Goal: Information Seeking & Learning: Learn about a topic

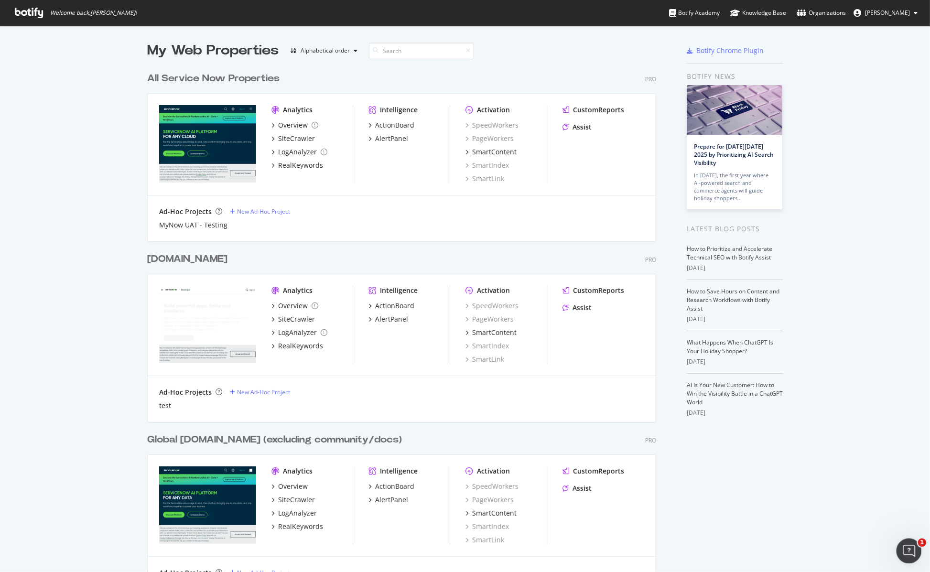
click at [676, 416] on icon "Open Intercom Messenger" at bounding box center [908, 550] width 16 height 16
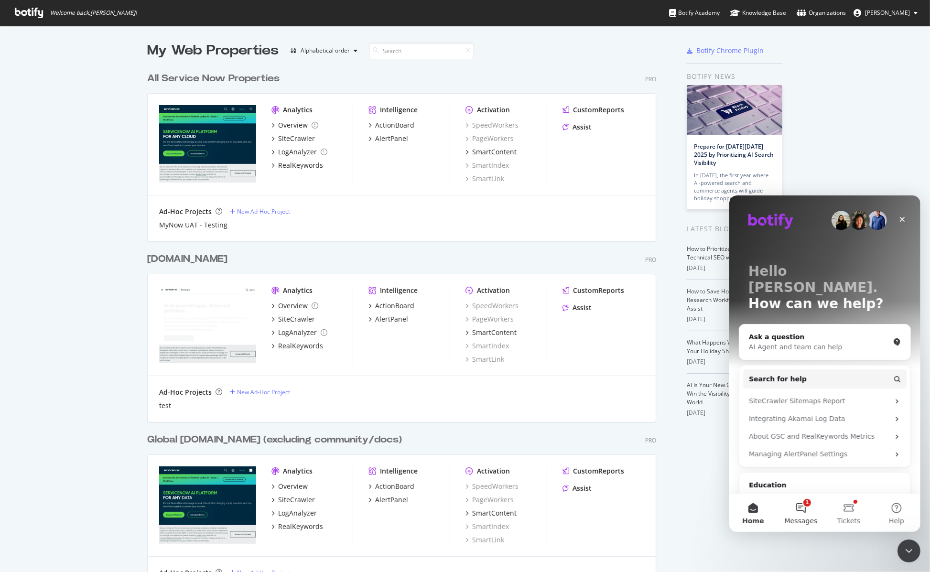
click at [676, 416] on button "1 Messages" at bounding box center [800, 512] width 48 height 38
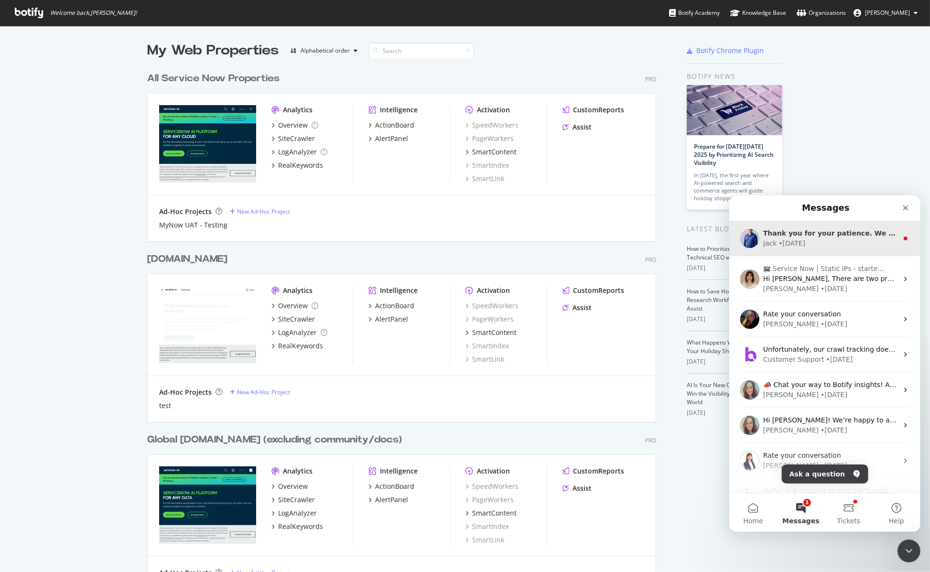
click at [676, 247] on div "Jack • 5w ago" at bounding box center [830, 243] width 135 height 10
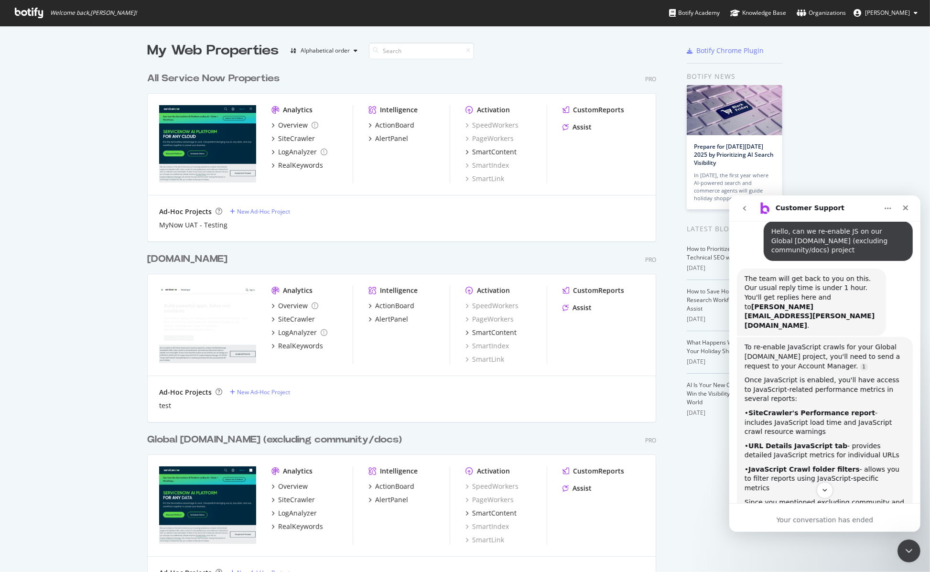
scroll to position [421, 0]
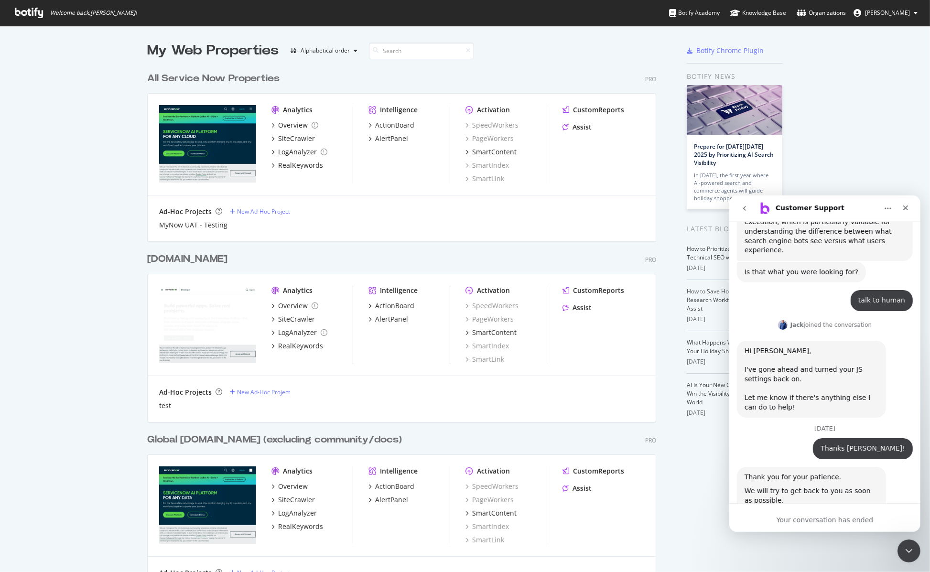
click at [676, 207] on icon "go back" at bounding box center [744, 208] width 8 height 8
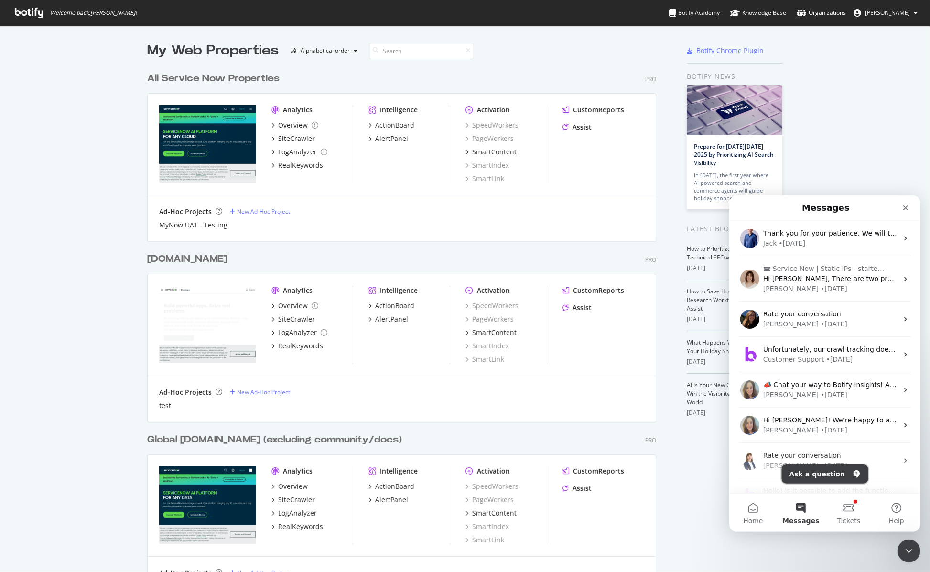
click at [676, 416] on button "Ask a question" at bounding box center [824, 473] width 86 height 19
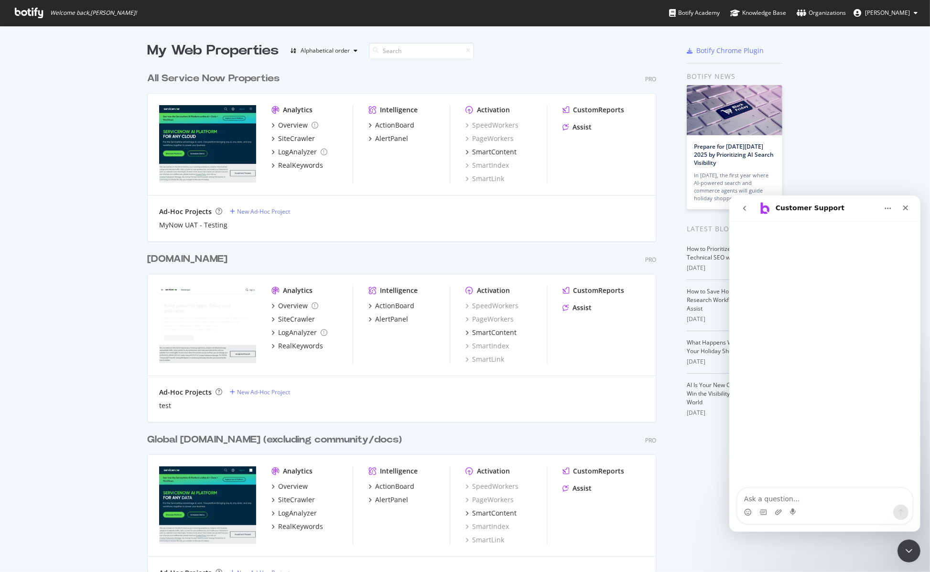
click at [676, 416] on textarea "Ask a question…" at bounding box center [824, 496] width 175 height 16
type textarea "Hello can we resend a platform invite to the following email? The previous invi…"
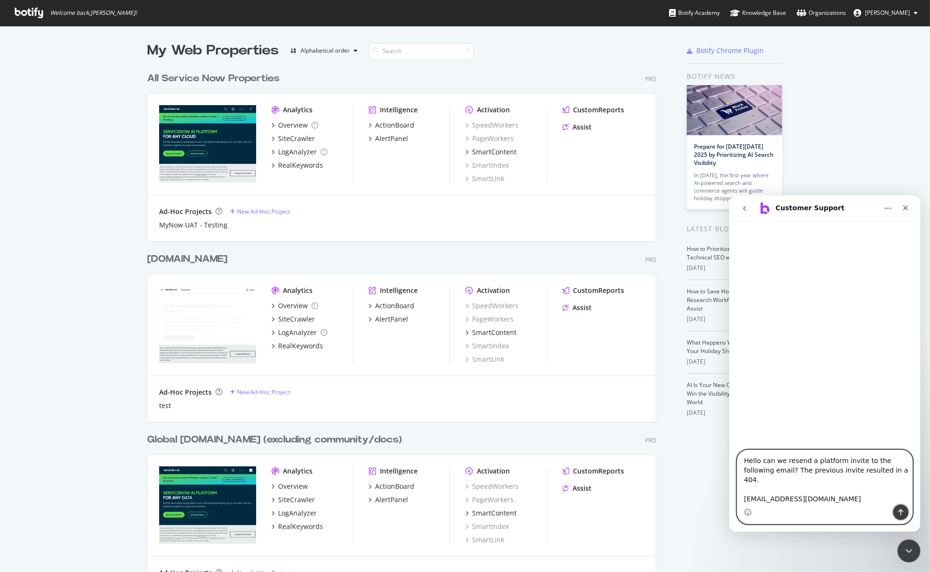
click at [676, 416] on icon "Send a message…" at bounding box center [900, 512] width 8 height 8
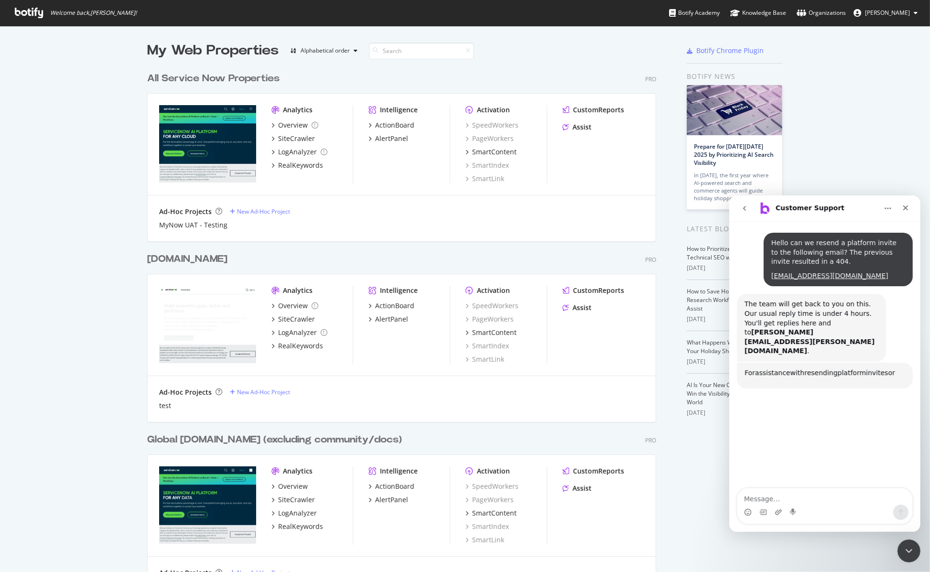
scroll to position [158, 0]
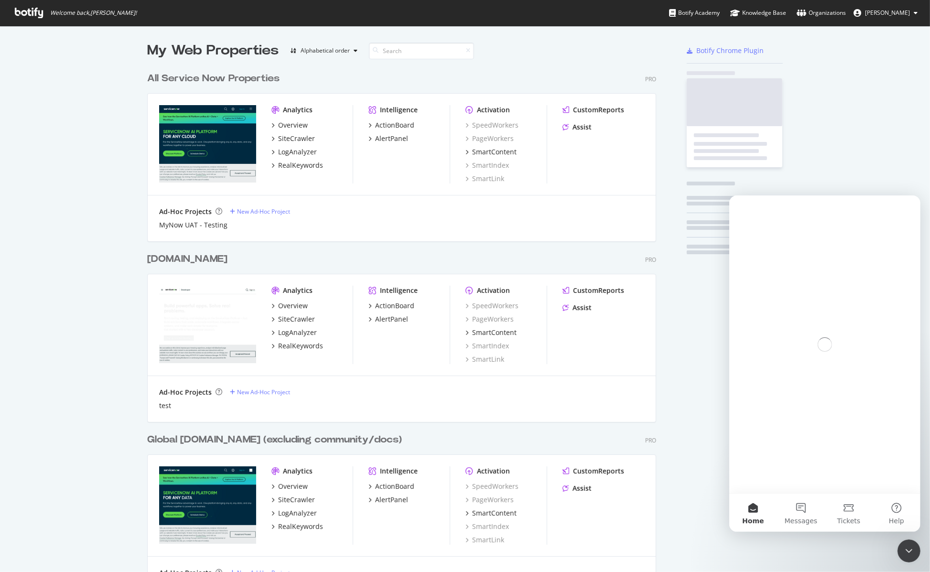
scroll to position [1480, 507]
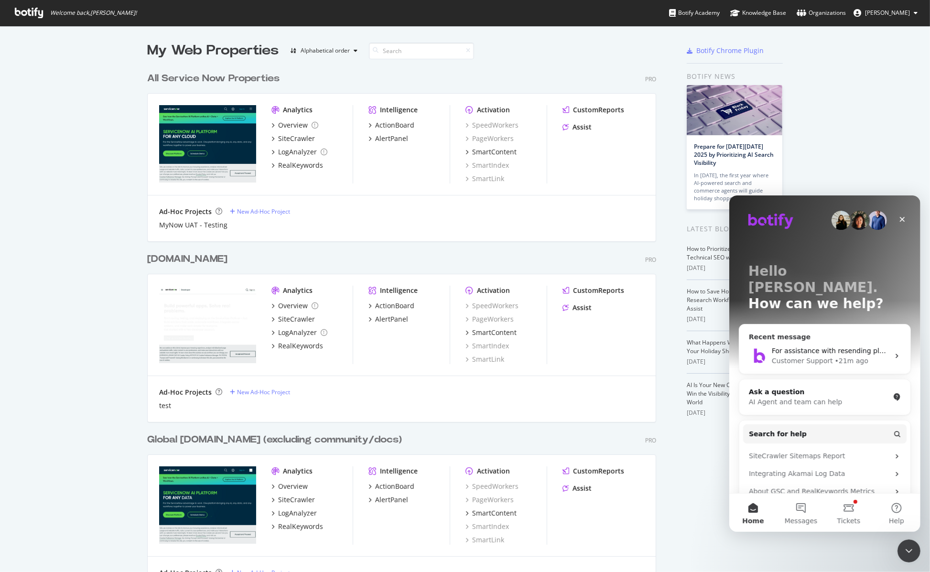
click at [819, 356] on div "Customer Support" at bounding box center [801, 361] width 61 height 10
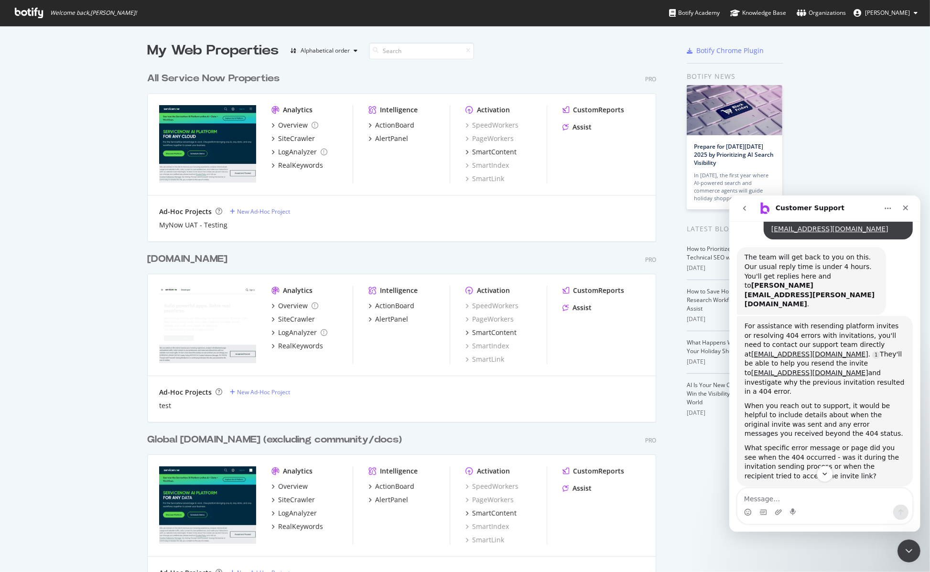
scroll to position [84, 0]
click at [769, 349] on link "[EMAIL_ADDRESS][DOMAIN_NAME]" at bounding box center [809, 353] width 117 height 8
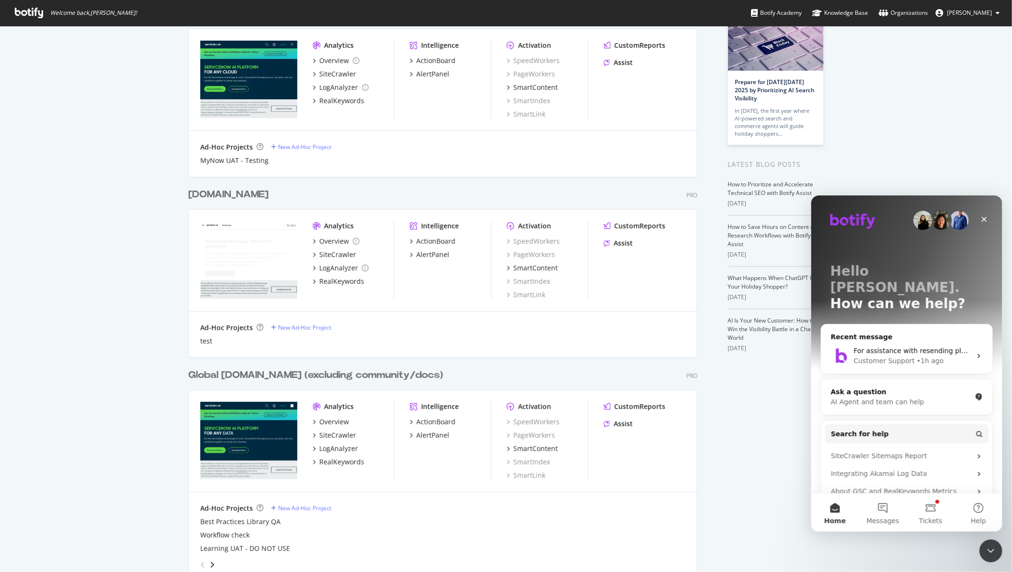
scroll to position [79, 0]
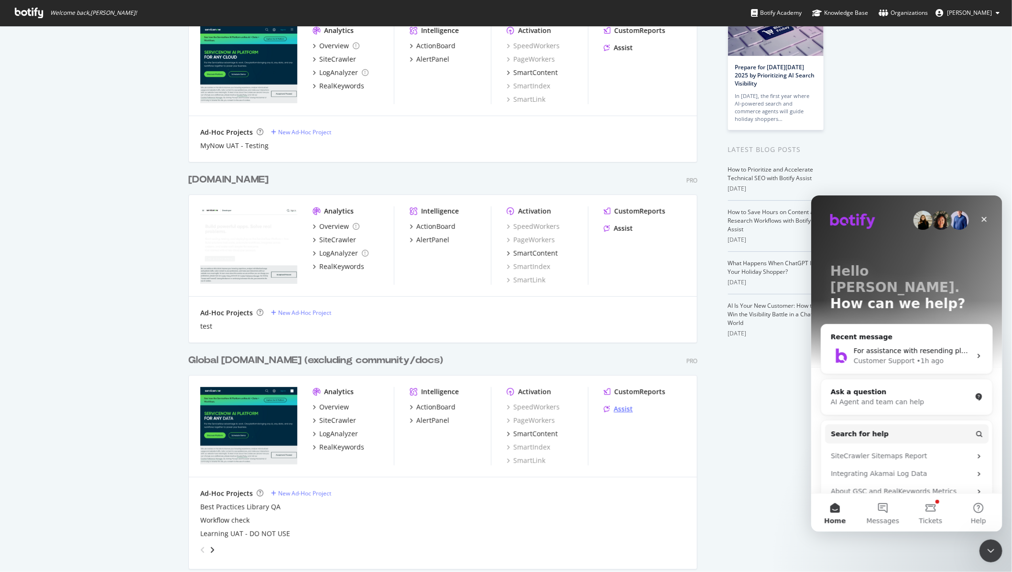
click at [620, 409] on div "Assist" at bounding box center [623, 409] width 19 height 10
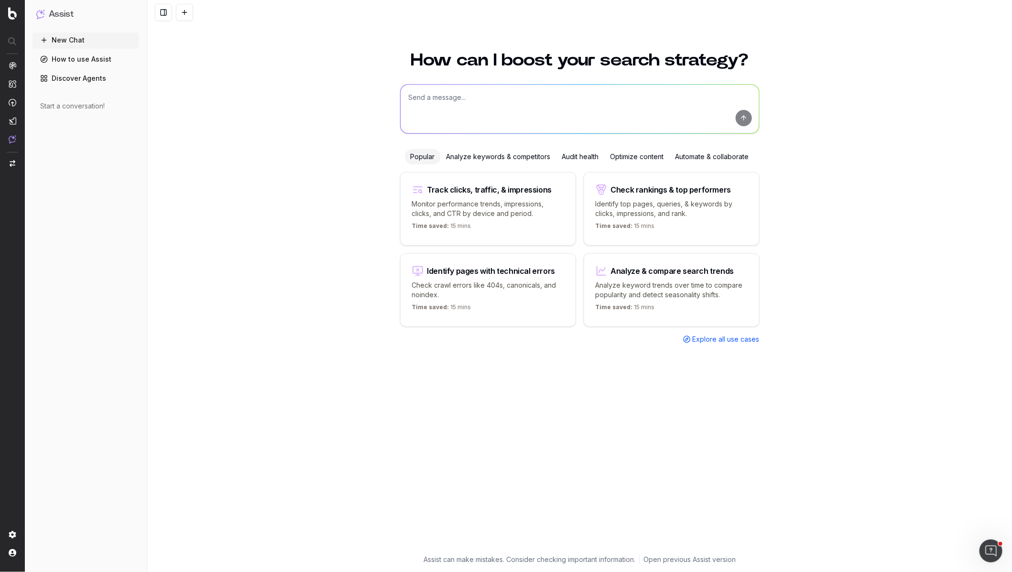
click at [86, 84] on link "Discover Agents" at bounding box center [85, 78] width 107 height 15
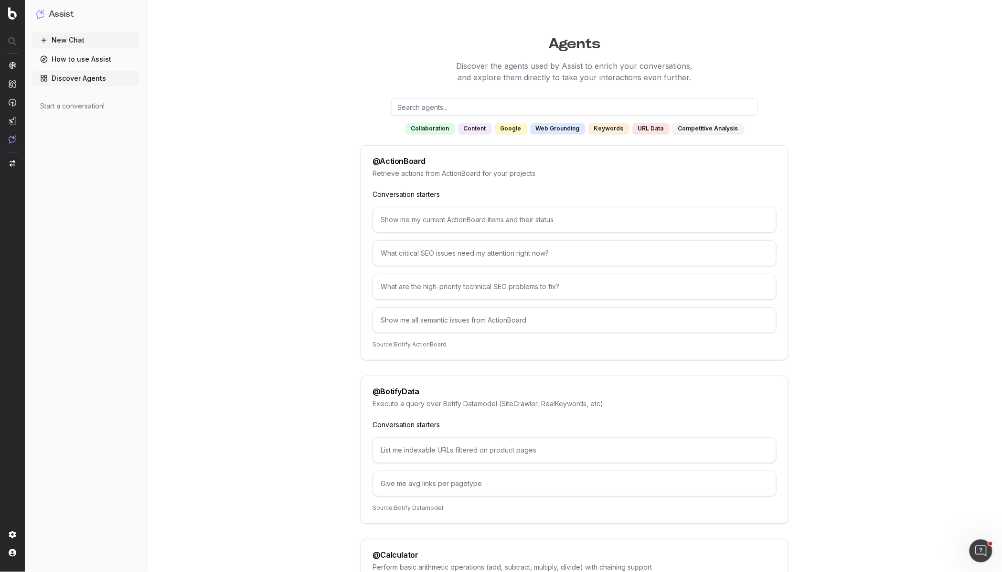
click at [480, 128] on div "content" at bounding box center [475, 128] width 33 height 11
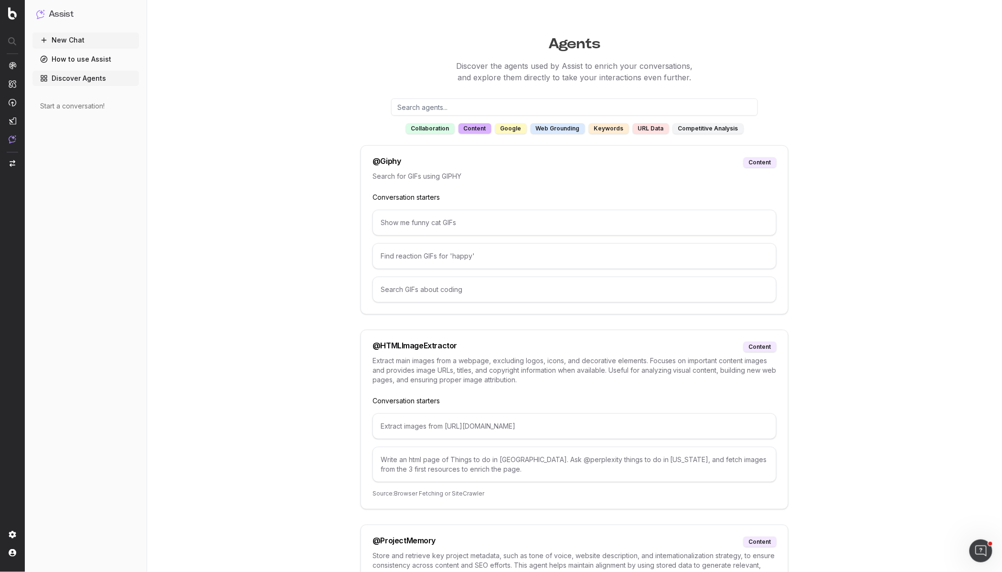
click at [507, 129] on div "google" at bounding box center [512, 128] width 32 height 11
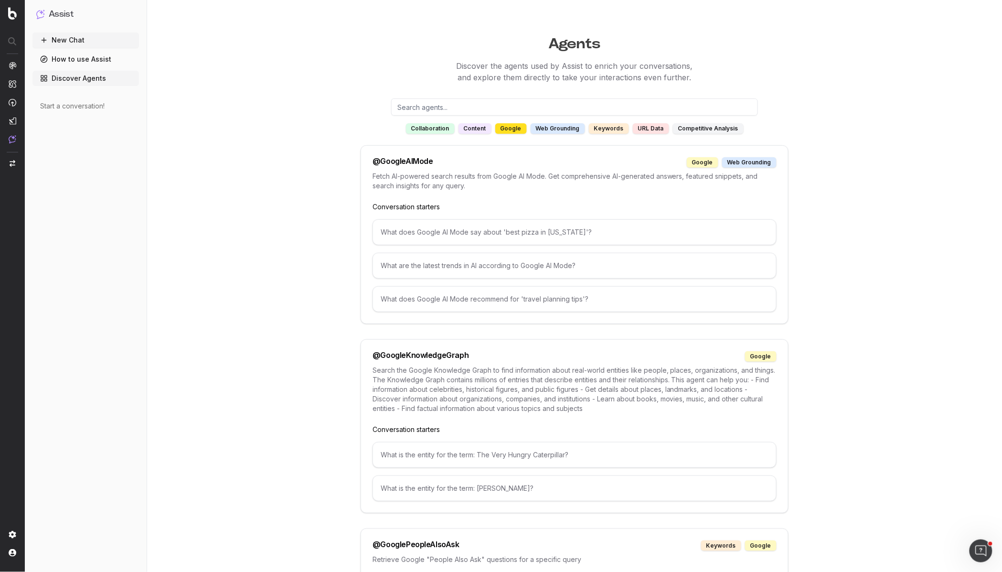
click at [583, 127] on div "web grounding" at bounding box center [558, 128] width 54 height 11
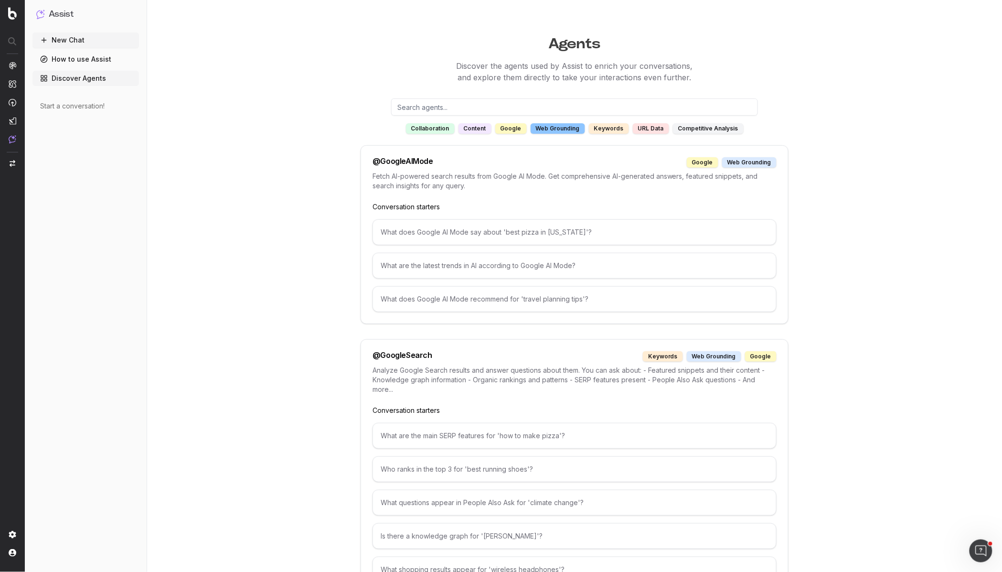
scroll to position [2, 0]
click at [647, 123] on div "URL data" at bounding box center [651, 126] width 36 height 11
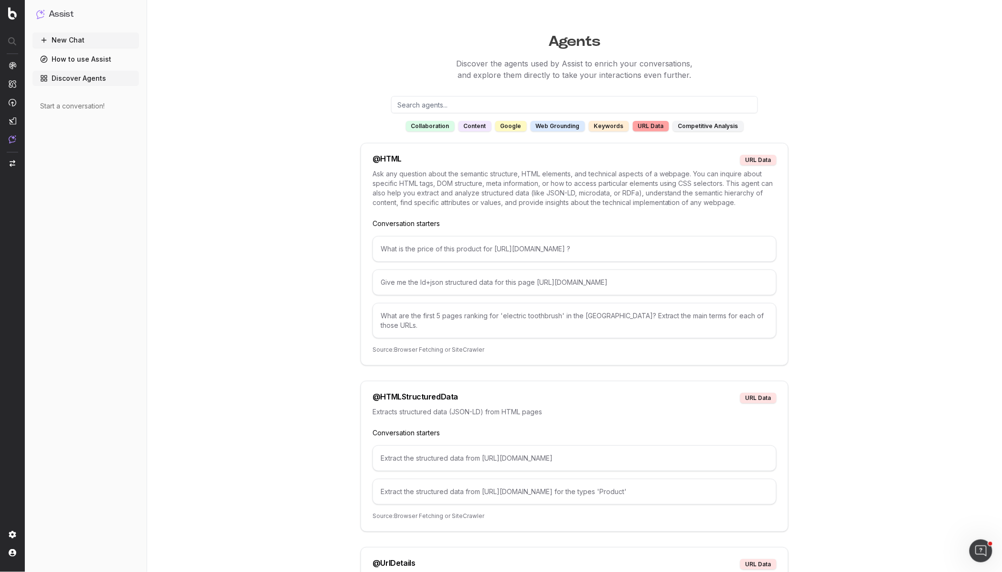
click at [705, 127] on div "competitive analysis" at bounding box center [708, 126] width 71 height 11
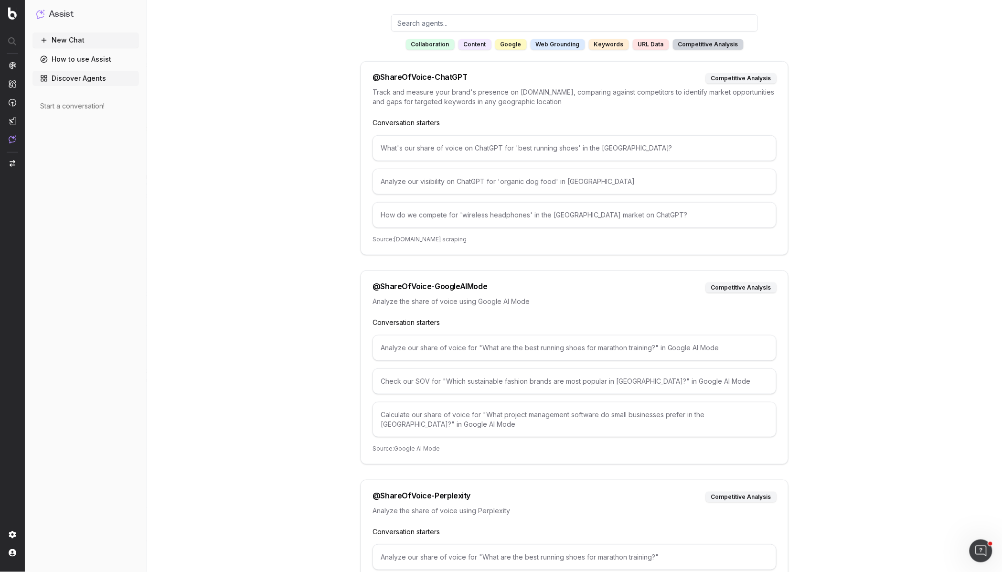
scroll to position [0, 0]
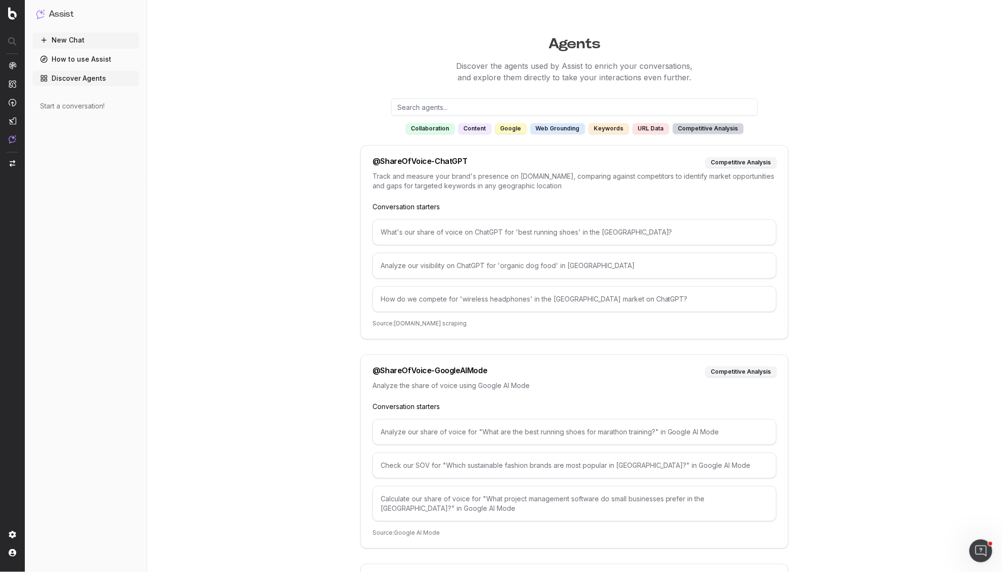
click at [431, 125] on div "collaboration" at bounding box center [430, 128] width 49 height 11
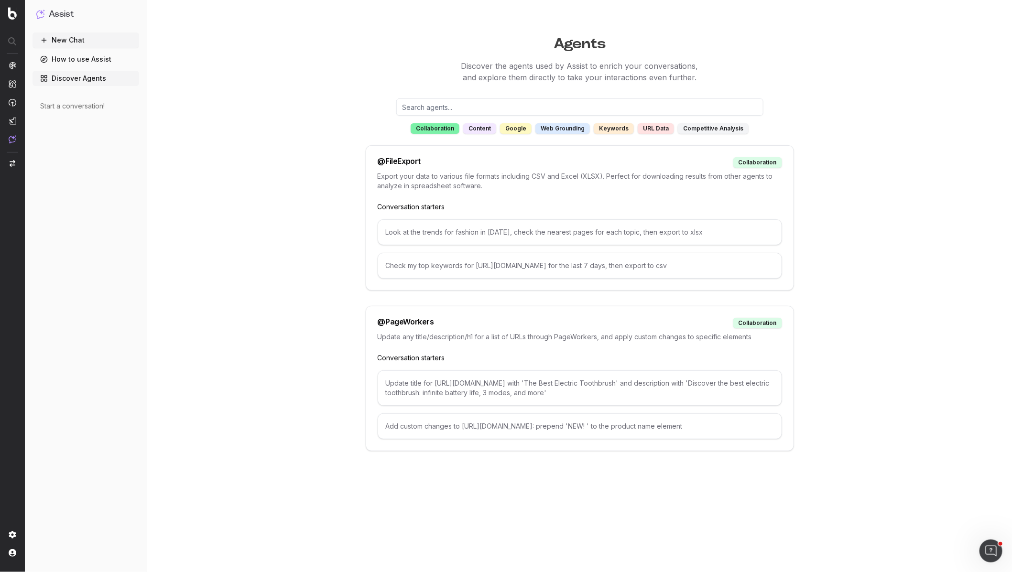
click at [479, 130] on div "content" at bounding box center [479, 128] width 33 height 11
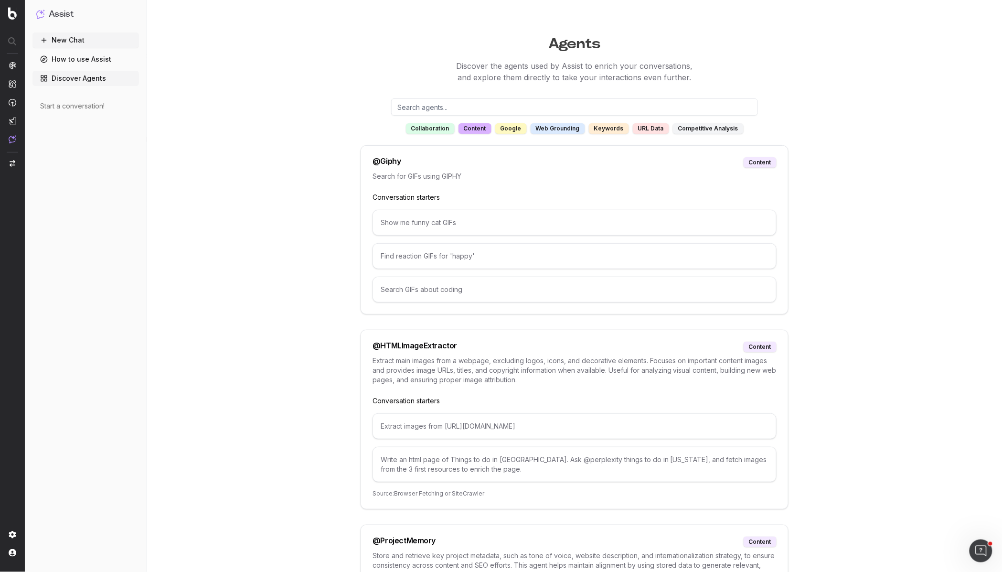
click at [508, 131] on div "google" at bounding box center [512, 128] width 32 height 11
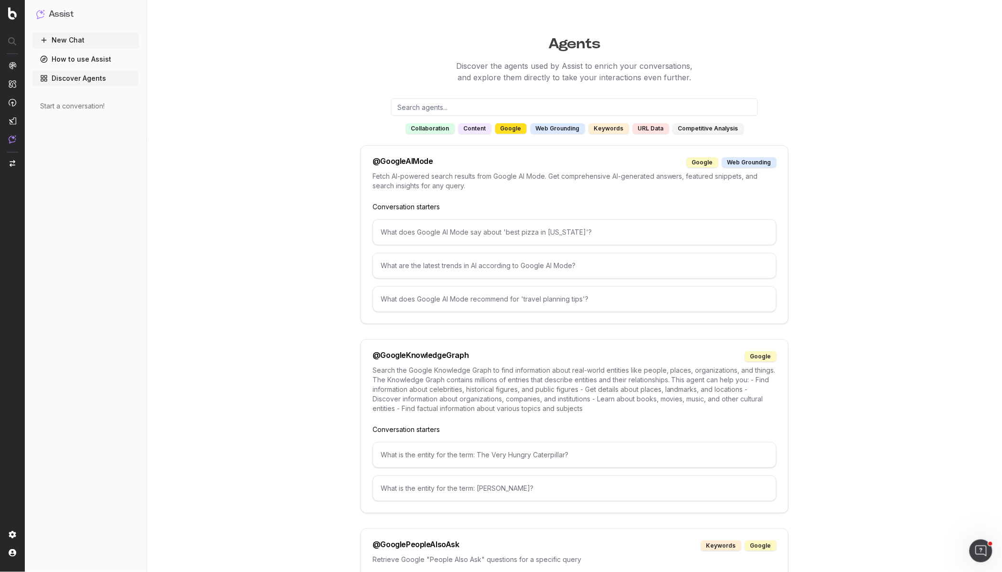
drag, startPoint x: 552, startPoint y: 132, endPoint x: 631, endPoint y: 135, distance: 78.4
click at [553, 132] on div "web grounding" at bounding box center [558, 128] width 54 height 11
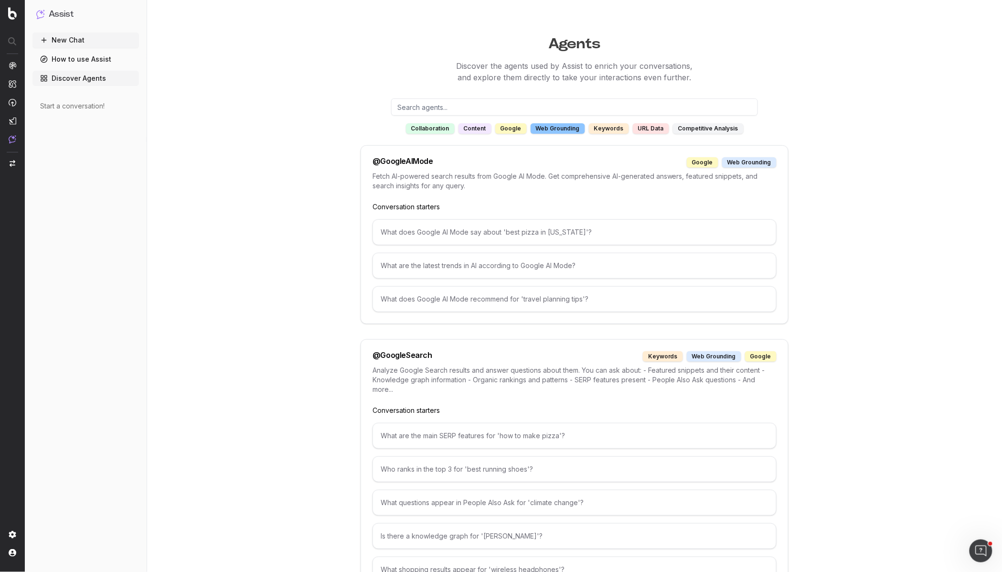
click at [609, 127] on div "keywords" at bounding box center [609, 128] width 40 height 11
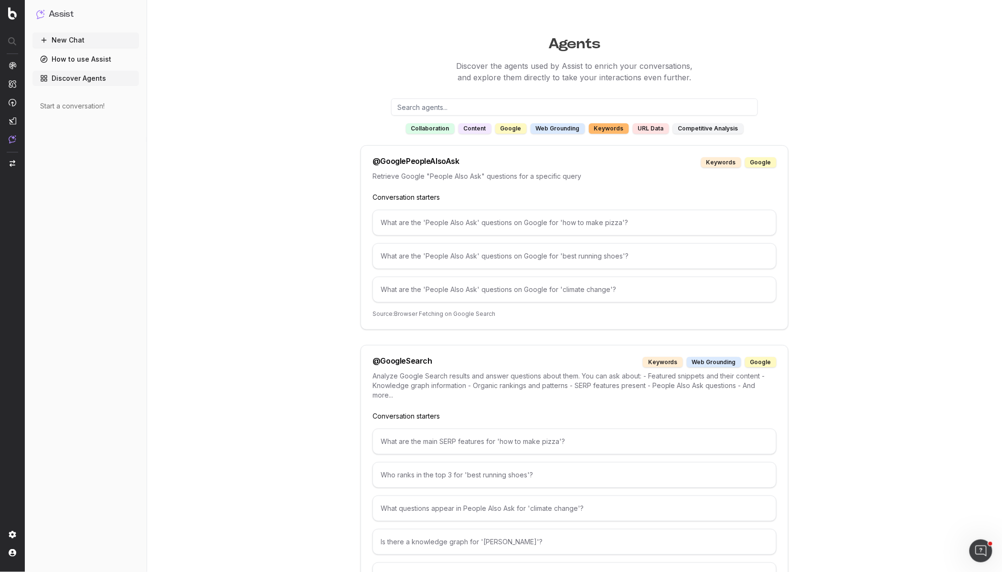
click at [545, 124] on div "web grounding" at bounding box center [558, 128] width 54 height 11
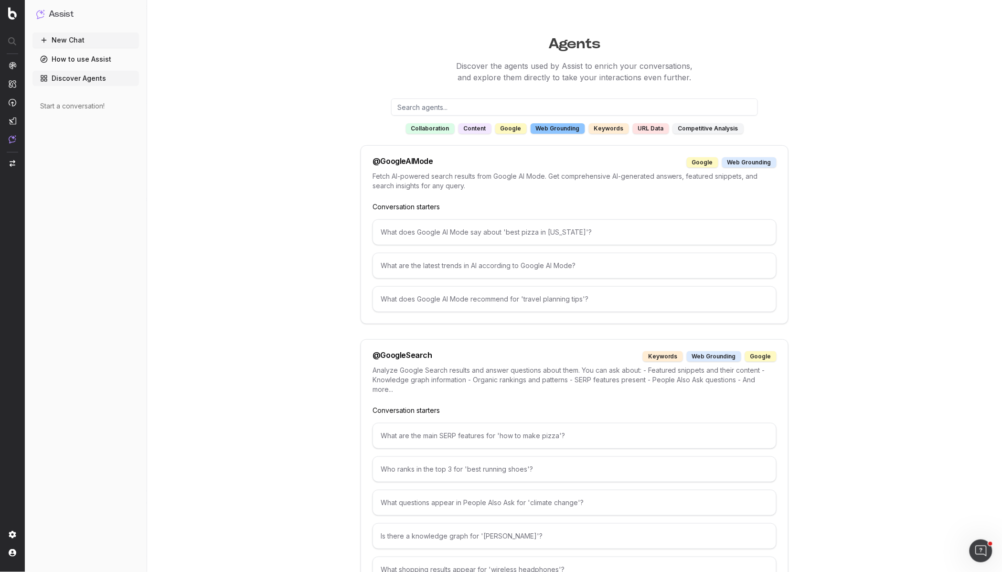
click at [325, 89] on div "Agents Discover the agents used by Assist to enrich your conversations, and exp…" at bounding box center [575, 542] width 734 height 1022
click at [61, 106] on div "Start a conversation!" at bounding box center [85, 106] width 91 height 10
click at [97, 83] on link "Discover Agents" at bounding box center [85, 78] width 107 height 15
